Goal: Task Accomplishment & Management: Manage account settings

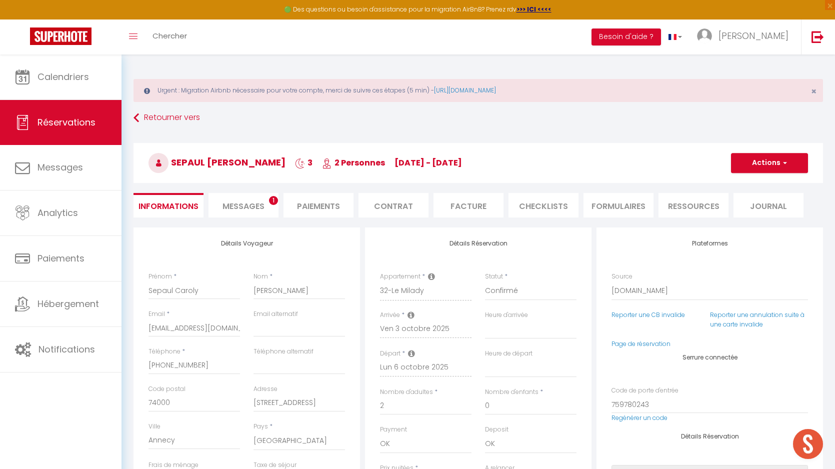
select select "10641"
select select
select select "2"
click at [85, 82] on span "Calendriers" at bounding box center [64, 77] width 52 height 13
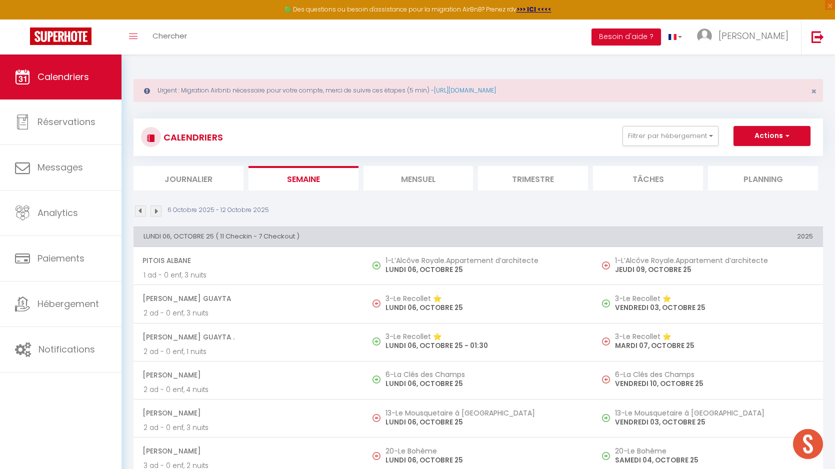
click at [532, 175] on li "Trimestre" at bounding box center [533, 178] width 110 height 25
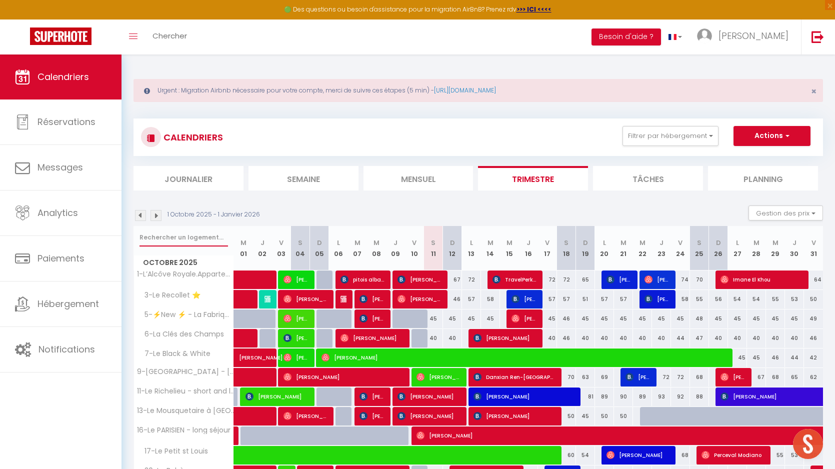
click at [217, 239] on input "text" at bounding box center [184, 238] width 89 height 18
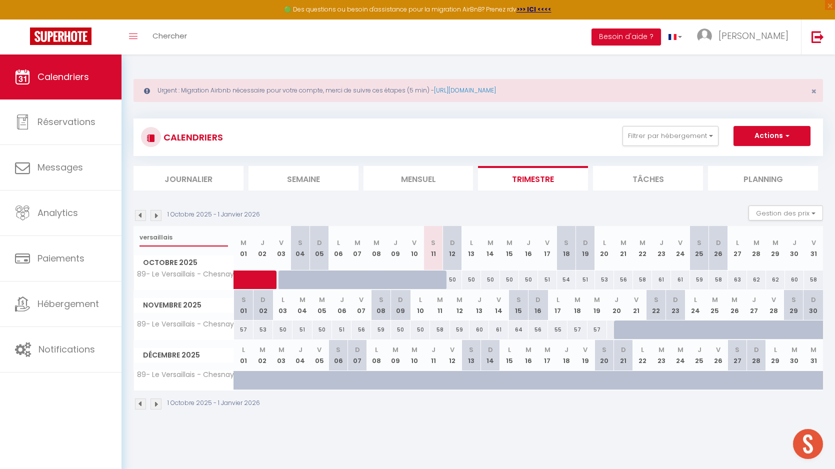
type input "versaillais"
click at [430, 280] on div at bounding box center [433, 280] width 19 height 19
type input "50"
select select "1"
type input "Sam 11 Octobre 2025"
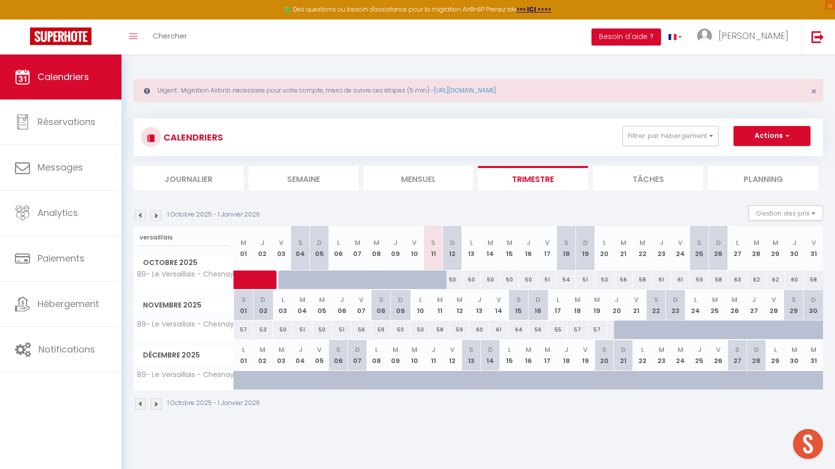
type input "Dim 12 Octobre 2025"
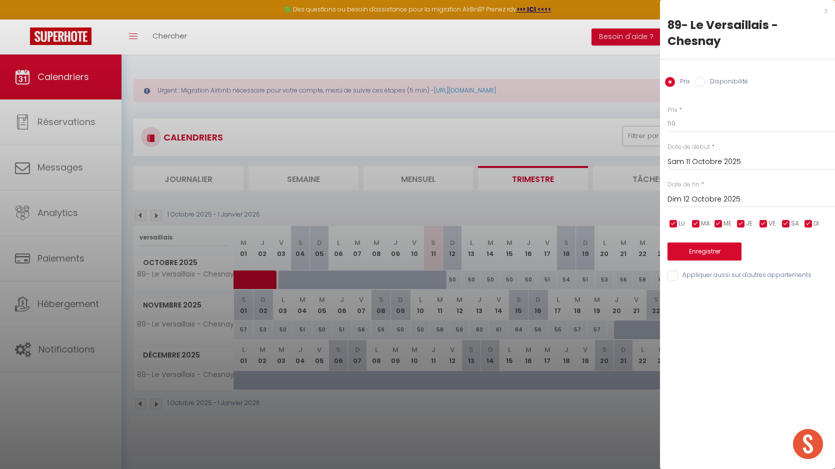
click at [699, 80] on input "Disponibilité" at bounding box center [700, 82] width 10 height 10
radio input "true"
radio input "false"
click at [699, 242] on div "Enregistrer" at bounding box center [752, 246] width 168 height 31
click at [688, 257] on button "Enregistrer" at bounding box center [705, 253] width 74 height 18
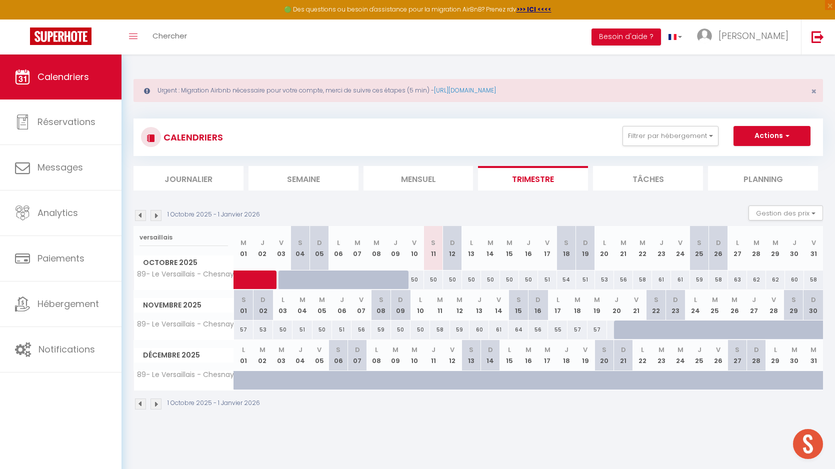
click at [199, 138] on h3 "CALENDRIERS" at bounding box center [192, 137] width 62 height 23
click at [259, 137] on div "CALENDRIERS Filtrer par hébergement [GEOGRAPHIC_DATA]-chesnay 1-L’Alcôve Royale…" at bounding box center [478, 137] width 675 height 23
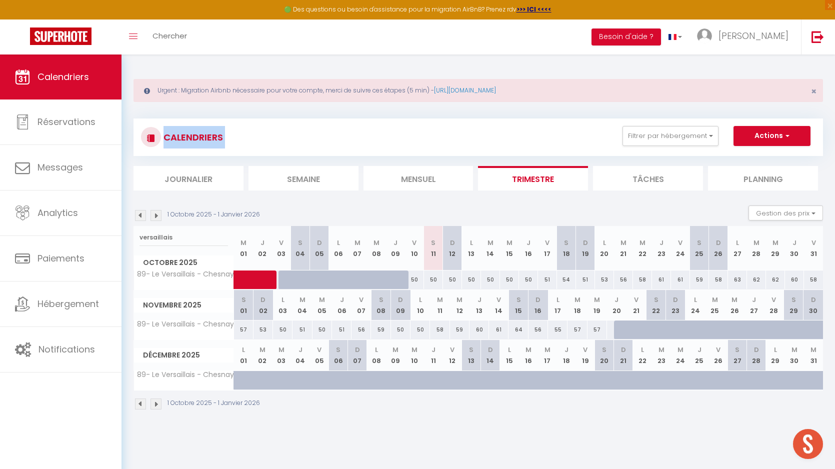
click at [215, 132] on h3 "CALENDRIERS" at bounding box center [192, 137] width 62 height 23
click at [211, 133] on h3 "CALENDRIERS" at bounding box center [192, 137] width 62 height 23
click at [200, 139] on h3 "CALENDRIERS" at bounding box center [192, 137] width 62 height 23
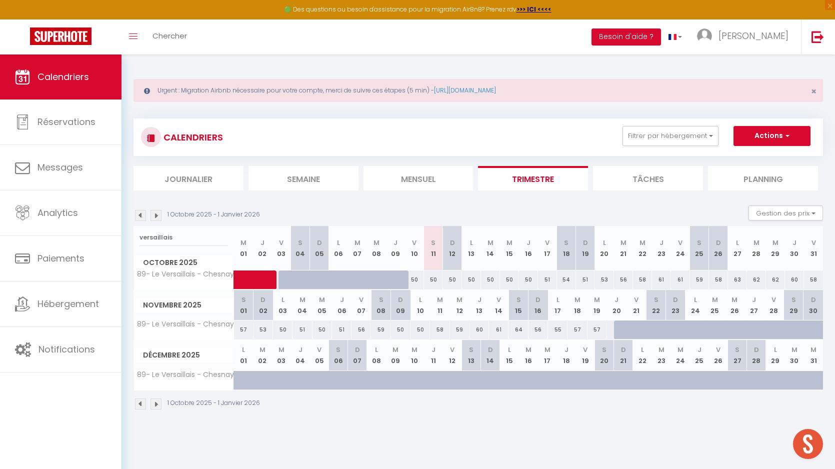
click at [232, 215] on p "1 Octobre 2025 - 1 Janvier 2026" at bounding box center [214, 215] width 93 height 10
click at [243, 213] on p "1 Octobre 2025 - 1 Janvier 2026" at bounding box center [214, 215] width 93 height 10
drag, startPoint x: 257, startPoint y: 213, endPoint x: 166, endPoint y: 213, distance: 91.0
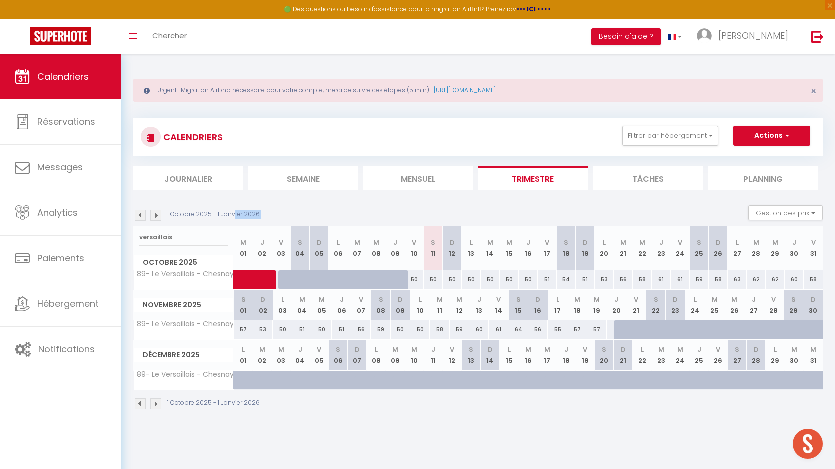
click at [166, 213] on div "1 Octobre 2025 - 1 Janvier 2026" at bounding box center [199, 215] width 130 height 11
click at [170, 216] on p "1 Octobre 2025 - 1 Janvier 2026" at bounding box center [214, 215] width 93 height 10
drag, startPoint x: 169, startPoint y: 215, endPoint x: 260, endPoint y: 213, distance: 91.6
click at [260, 213] on div "1 Octobre 2025 - 1 Janvier 2026" at bounding box center [199, 215] width 130 height 11
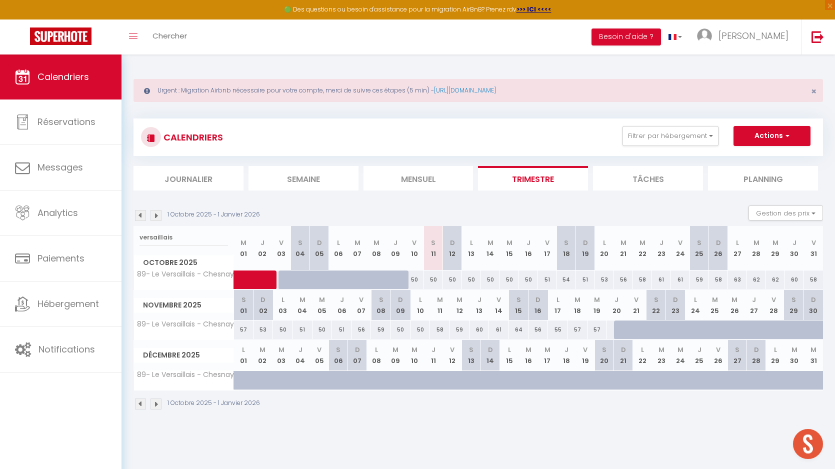
drag, startPoint x: 258, startPoint y: 215, endPoint x: 171, endPoint y: 211, distance: 87.1
click at [168, 211] on p "1 Octobre 2025 - 1 Janvier 2026" at bounding box center [214, 215] width 93 height 10
click at [201, 209] on div "1 Octobre 2025 - 1 Janvier 2026 Gestion des prix Nb Nuits minimum Règles Dispon…" at bounding box center [479, 216] width 690 height 21
